Goal: Task Accomplishment & Management: Manage account settings

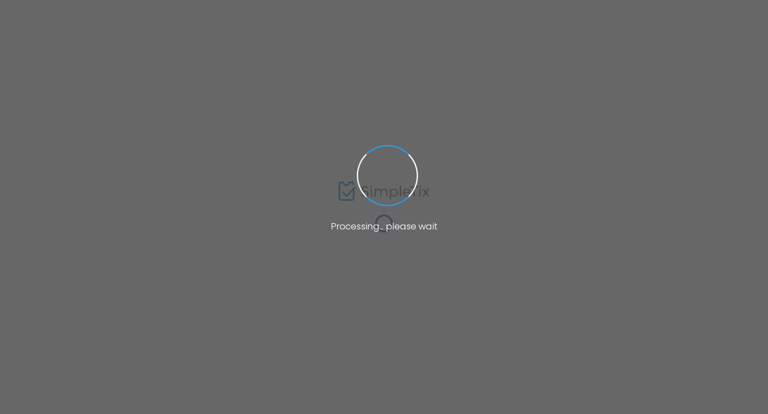
type input "[URL][DOMAIN_NAME]"
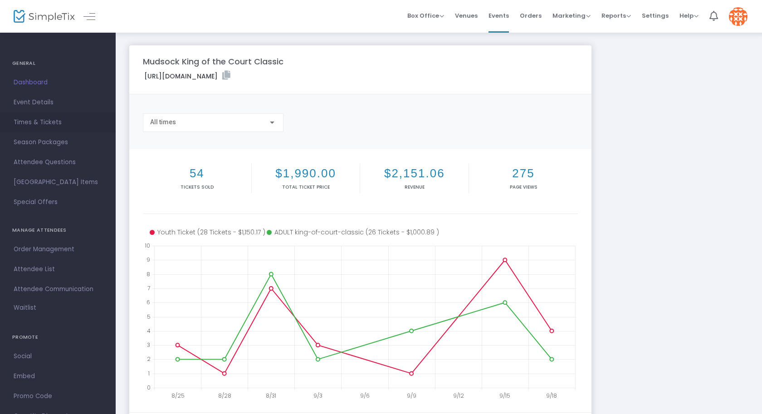
click at [30, 121] on span "Times & Tickets" at bounding box center [58, 123] width 88 height 12
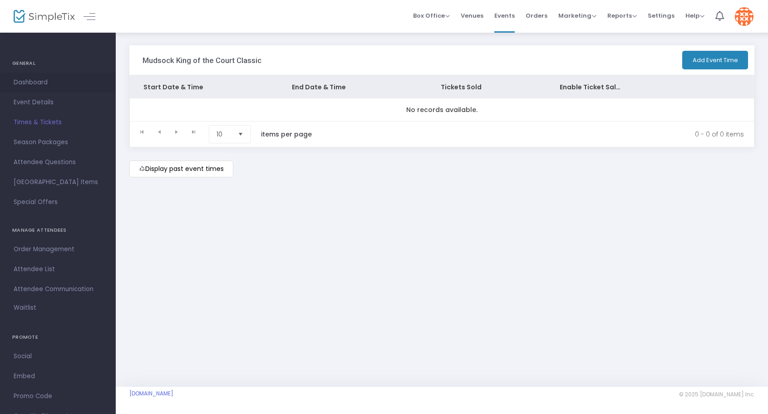
click at [18, 83] on span "Dashboard" at bounding box center [58, 83] width 88 height 12
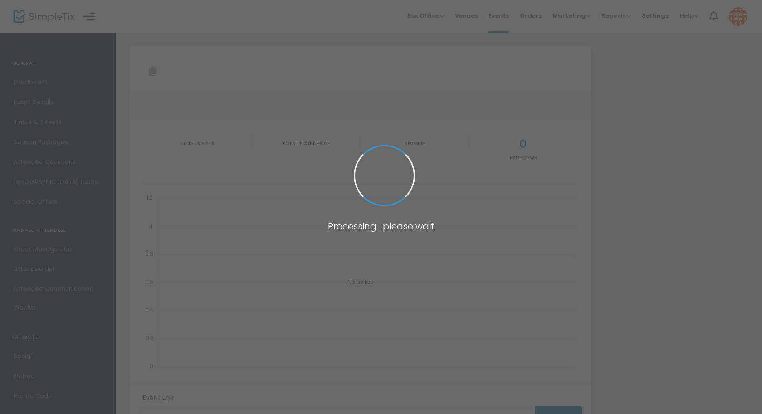
type input "[URL][DOMAIN_NAME]"
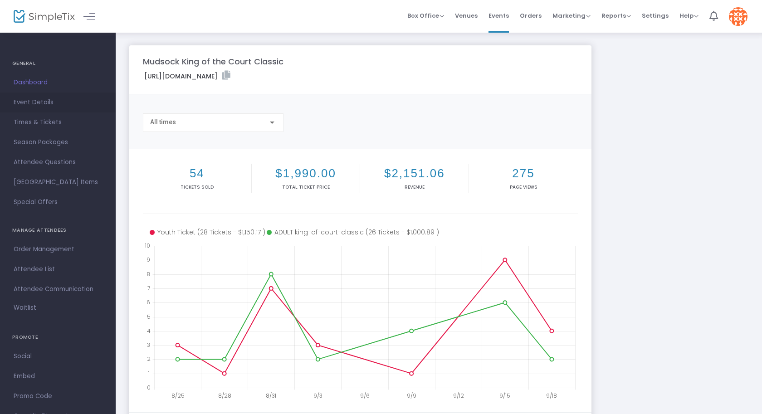
click at [21, 106] on span "Event Details" at bounding box center [58, 103] width 88 height 12
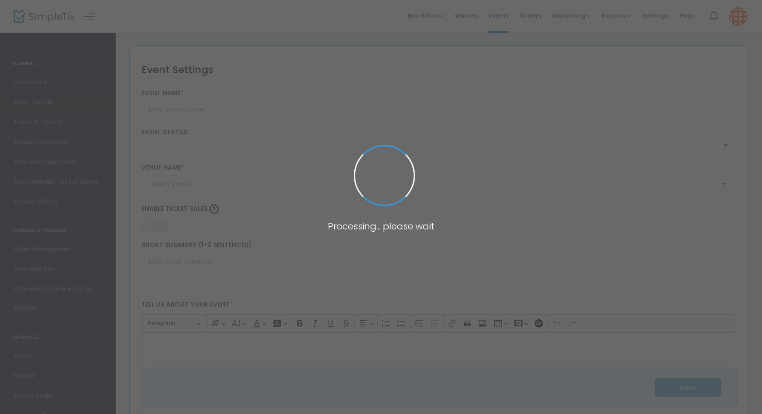
type input "Mudsock King of the Court Classic"
type textarea "The Mudsock King of the Court Classic is a fun and competitive event designed f…"
type input "Register Now"
type input "24/7 Dink"
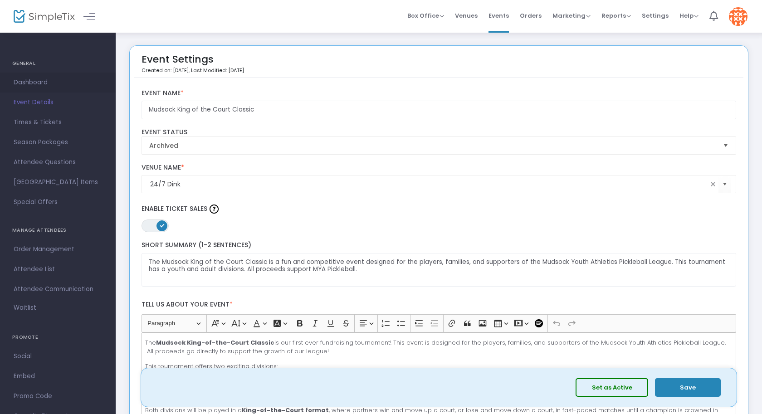
click at [38, 85] on span "Dashboard" at bounding box center [58, 83] width 88 height 12
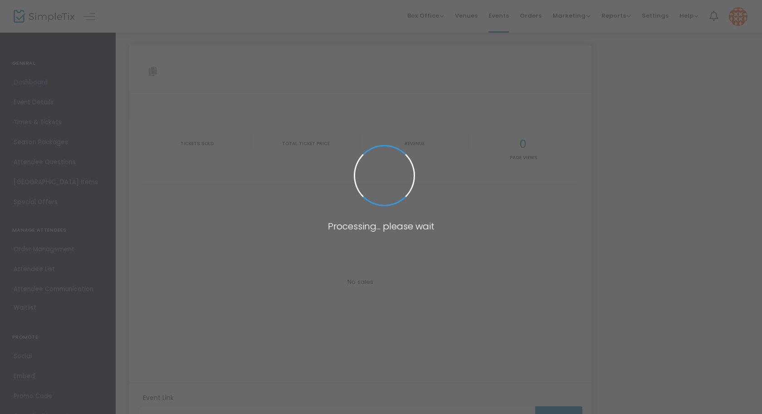
type input "[URL][DOMAIN_NAME]"
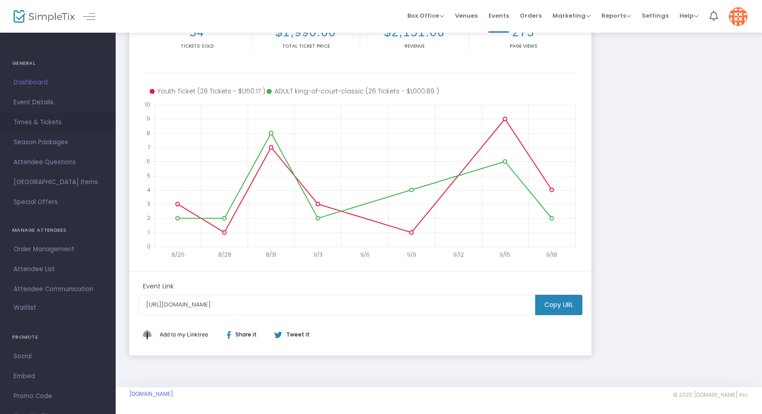
click at [37, 126] on span "Times & Tickets" at bounding box center [58, 123] width 88 height 12
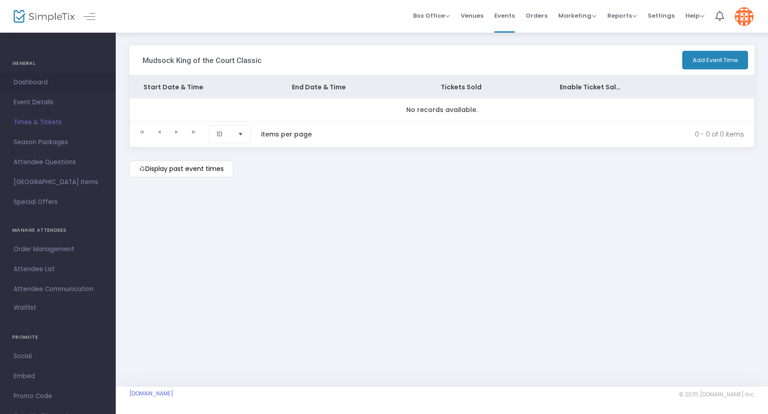
click at [30, 82] on span "Dashboard" at bounding box center [58, 83] width 88 height 12
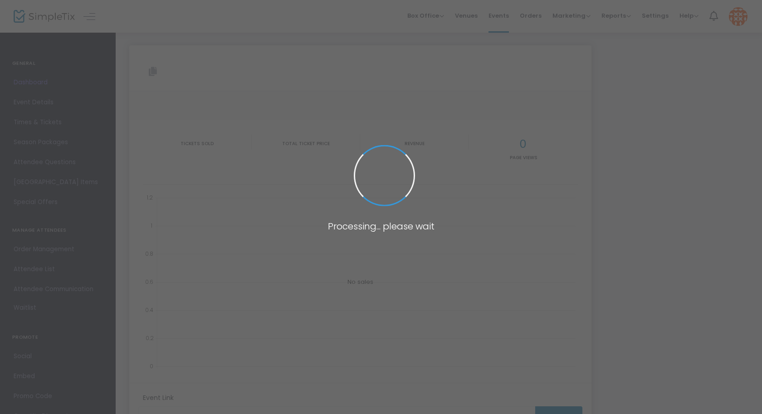
type input "[URL][DOMAIN_NAME]"
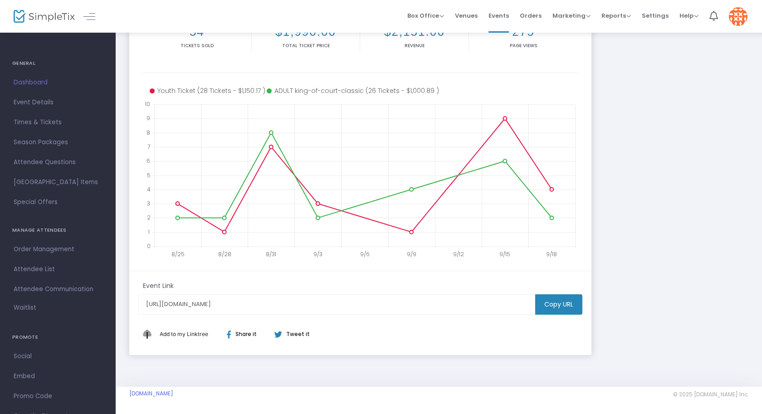
scroll to position [141, 0]
